Goal: Navigation & Orientation: Find specific page/section

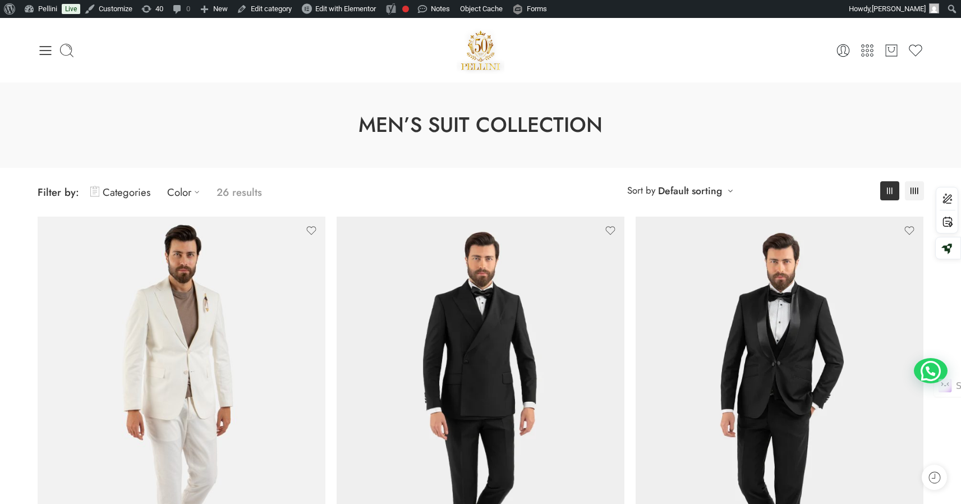
click at [113, 192] on link "Categories" at bounding box center [120, 192] width 60 height 26
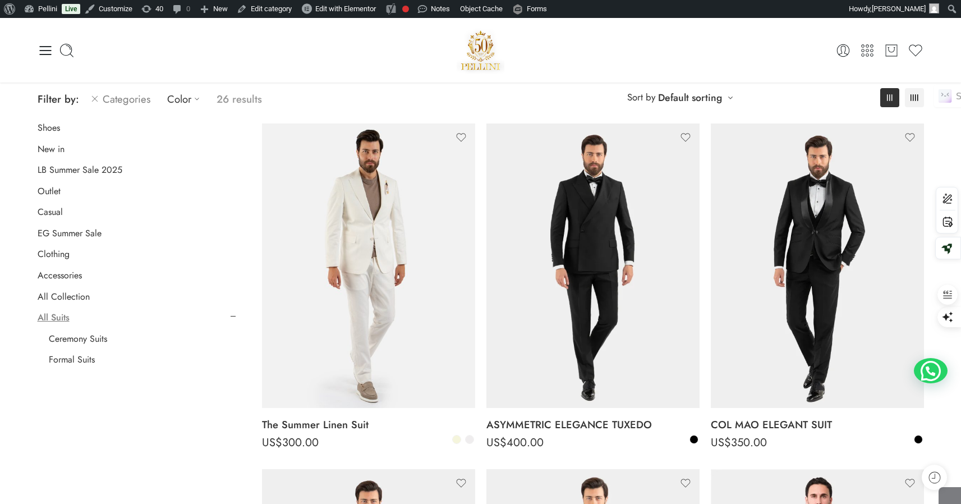
scroll to position [91, 0]
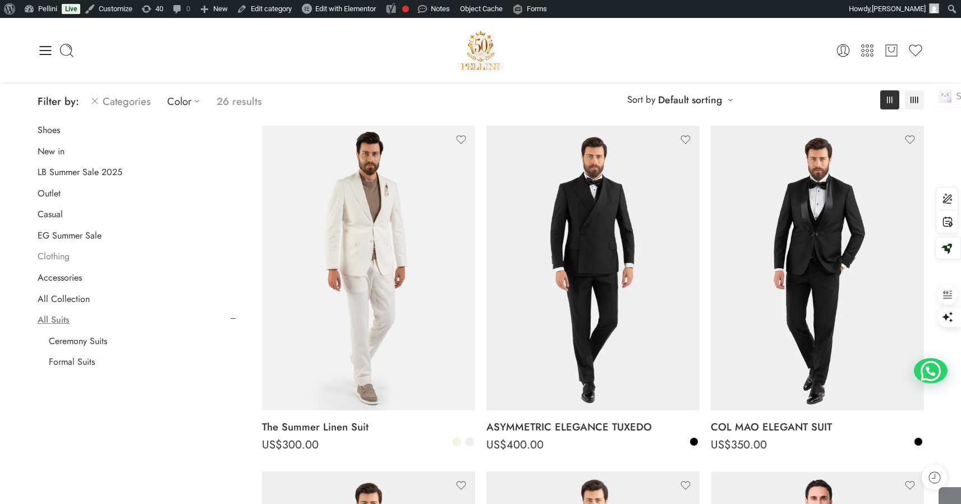
click at [66, 259] on link "Clothing" at bounding box center [54, 256] width 32 height 11
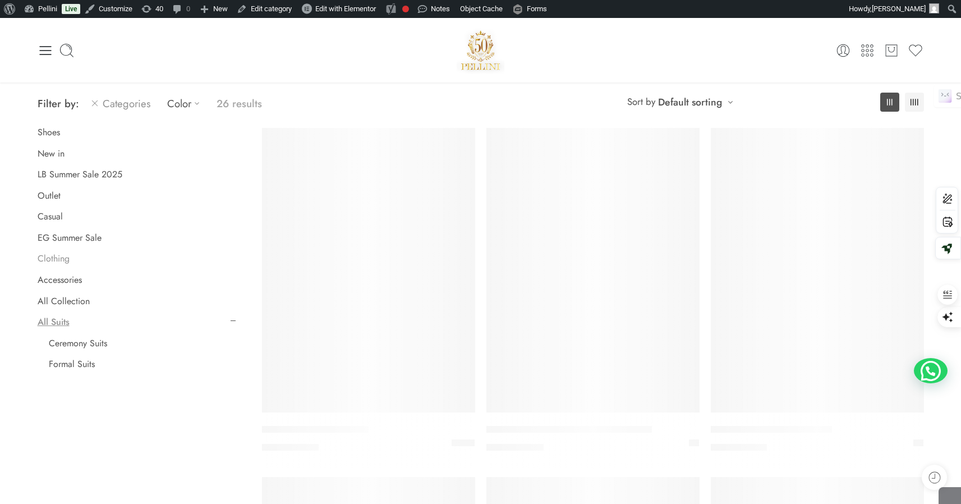
scroll to position [88, 0]
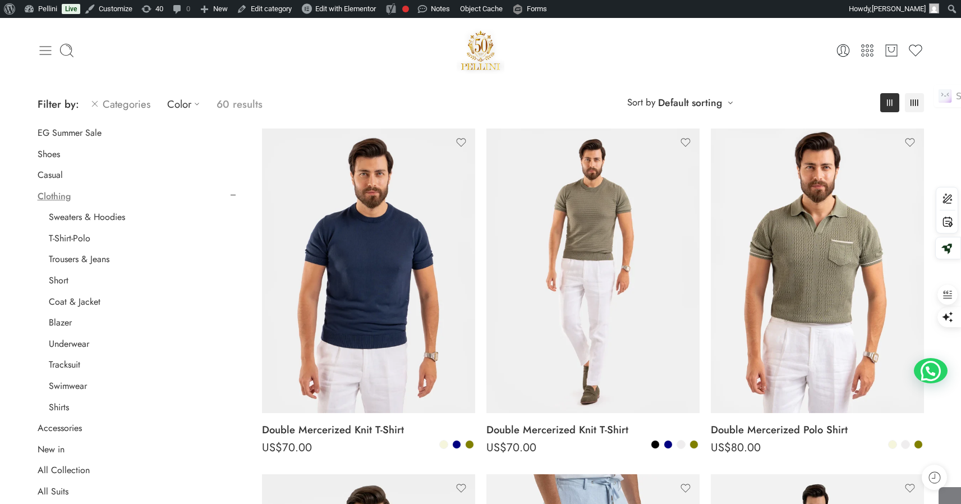
click at [44, 45] on icon at bounding box center [46, 51] width 16 height 16
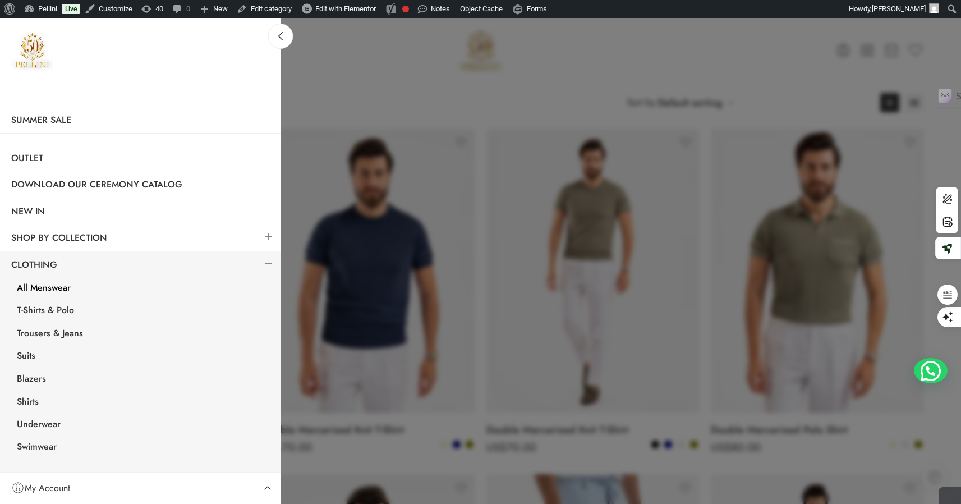
click at [262, 262] on link at bounding box center [269, 263] width 24 height 24
